Goal: Find specific fact: Find specific fact

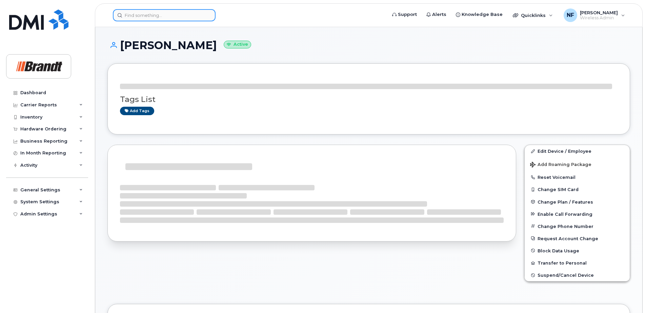
drag, startPoint x: 0, startPoint y: 0, endPoint x: 153, endPoint y: 18, distance: 154.2
click at [153, 18] on input at bounding box center [164, 15] width 103 height 12
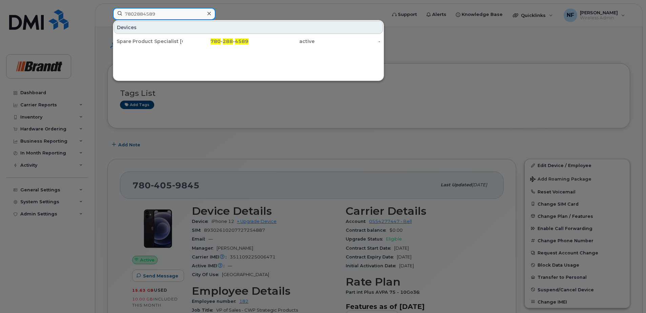
type input "7802884589"
click at [198, 43] on div "780 - 288 - 4589" at bounding box center [216, 41] width 66 height 7
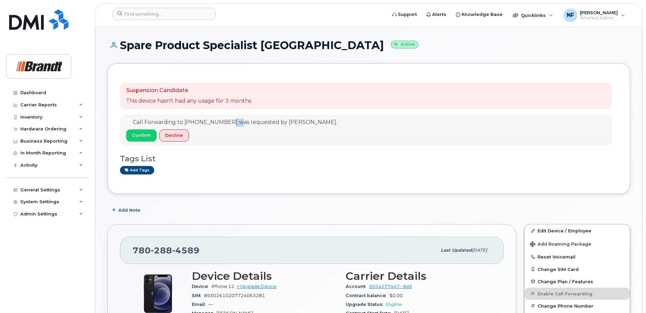
drag, startPoint x: 229, startPoint y: 122, endPoint x: 237, endPoint y: 122, distance: 8.5
click at [237, 122] on span "Call Forwarding to 780-484-6613 was requested by Megan Scheel." at bounding box center [235, 122] width 204 height 6
click at [187, 248] on span "4589" at bounding box center [185, 250] width 27 height 10
copy span "780 288 4589"
